Goal: Find specific fact: Find contact information

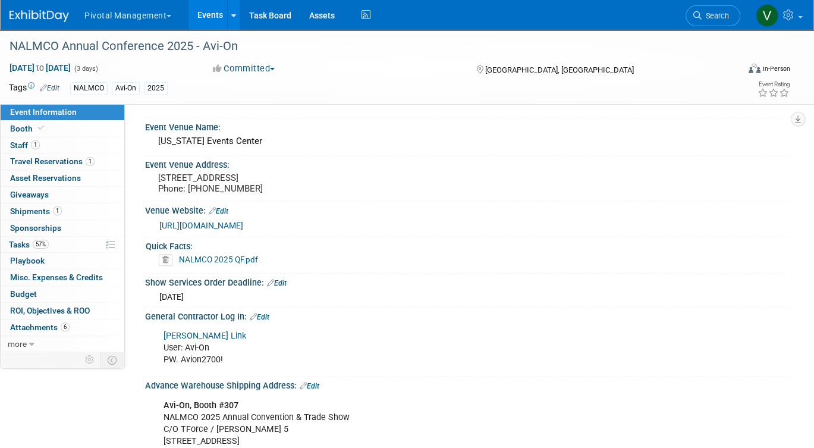
click at [209, 20] on link "Events" at bounding box center [210, 15] width 43 height 30
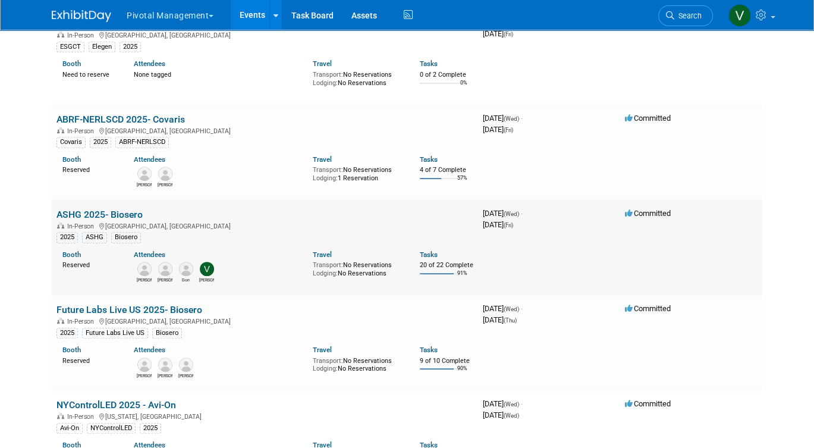
scroll to position [874, 0]
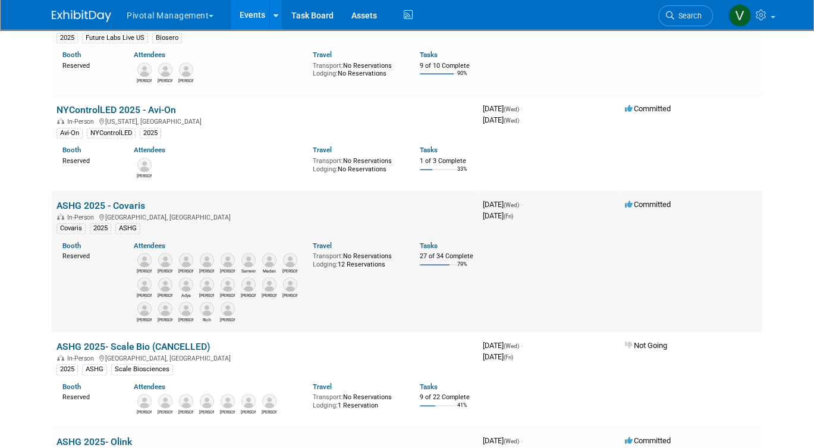
click at [116, 211] on link "ASHG 2025 - Covaris" at bounding box center [101, 205] width 89 height 11
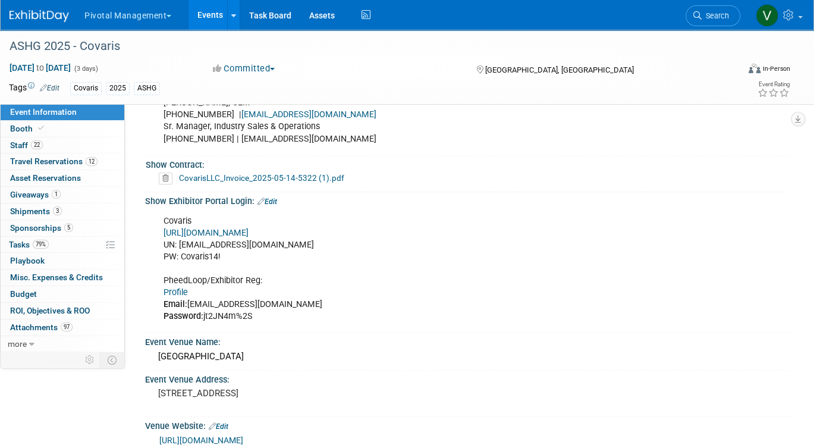
scroll to position [777, 0]
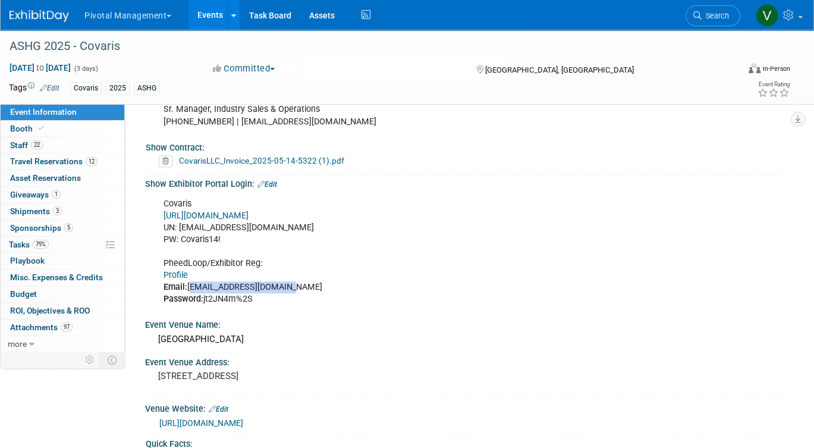
drag, startPoint x: 188, startPoint y: 286, endPoint x: 291, endPoint y: 280, distance: 103.6
click at [291, 280] on div "Covaris https://ASHG25.exh.mapyourshow.com/ UN: jgatton@pivotalmgt.com PW: Cova…" at bounding box center [410, 252] width 510 height 120
copy div "jgatton@pivotalmgt.com"
